Goal: Use online tool/utility

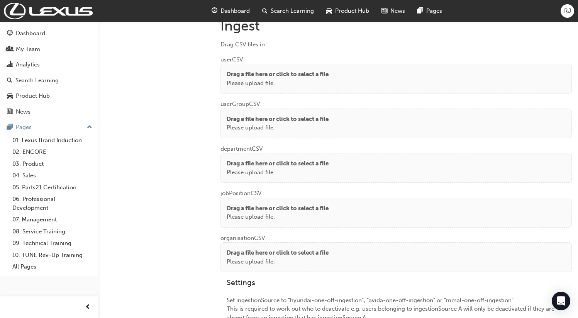
scroll to position [586, 0]
click at [335, 76] on div "Drag a file here or click to select a file Please upload file." at bounding box center [395, 79] width 339 height 17
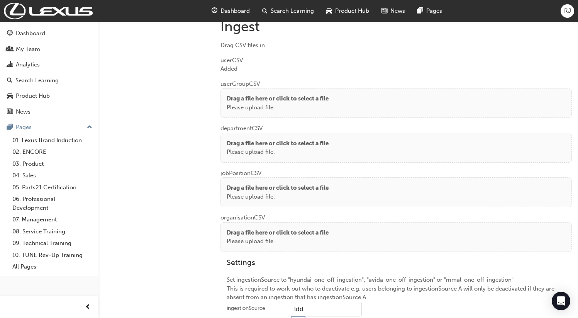
click at [267, 95] on p "Drag a file here or click to select a file" at bounding box center [277, 98] width 102 height 9
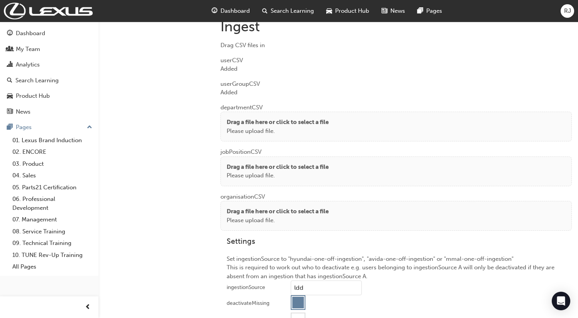
click at [255, 127] on p "Please upload file." at bounding box center [277, 131] width 102 height 9
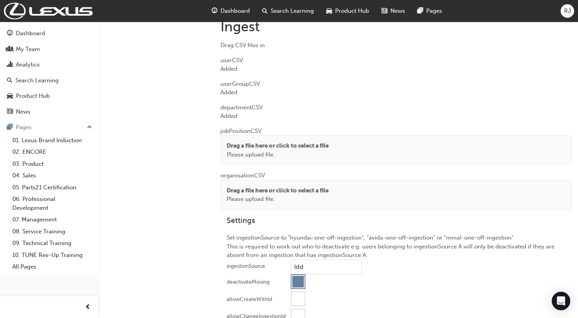
click at [269, 143] on p "Drag a file here or click to select a file" at bounding box center [277, 145] width 102 height 9
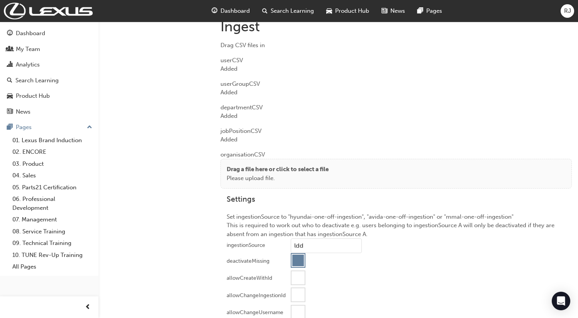
click at [260, 171] on p "Drag a file here or click to select a file" at bounding box center [277, 169] width 102 height 9
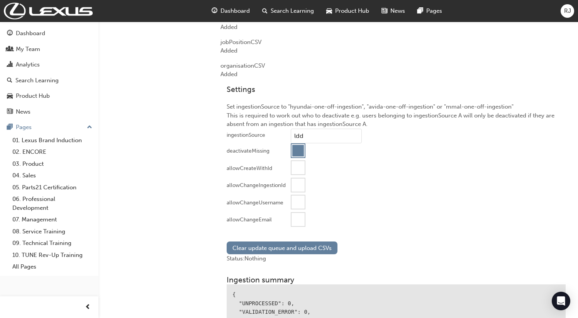
scroll to position [801, 0]
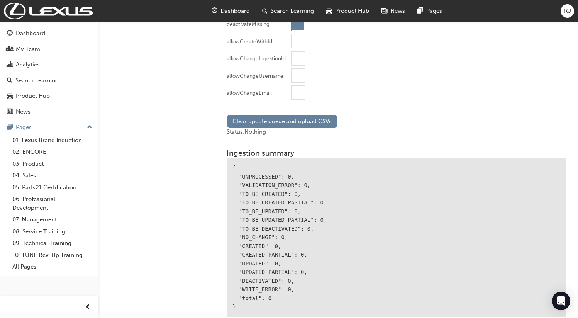
click at [295, 92] on div at bounding box center [297, 92] width 13 height 13
click at [277, 123] on button "Clear update queue and upload CSVs" at bounding box center [281, 121] width 111 height 13
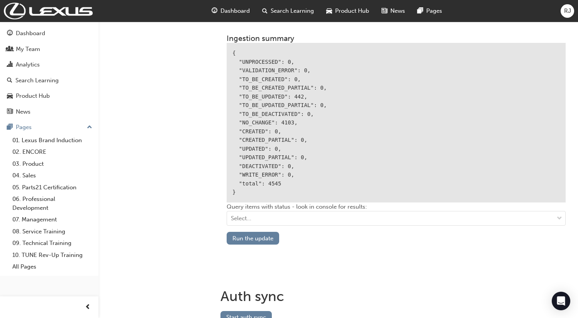
scroll to position [944, 0]
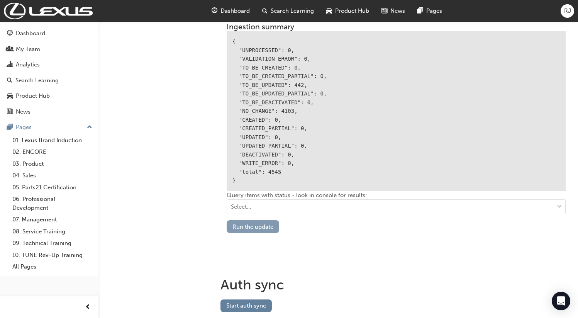
click at [261, 225] on button "Run the update" at bounding box center [252, 226] width 52 height 13
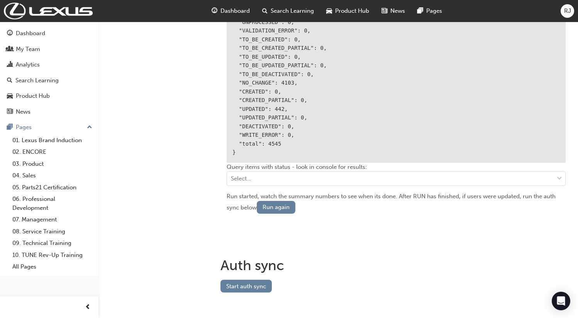
scroll to position [976, 0]
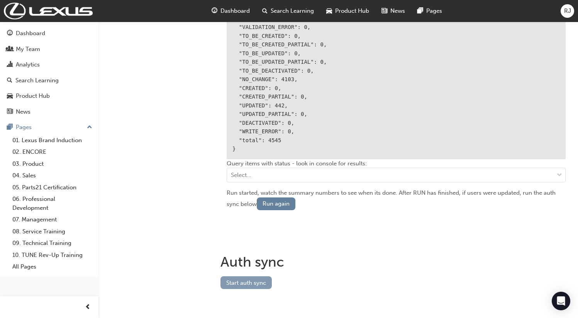
click at [256, 279] on button "Start auth sync" at bounding box center [245, 282] width 51 height 13
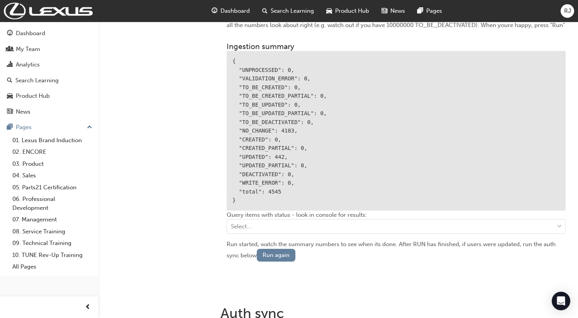
scroll to position [926, 0]
